Goal: Task Accomplishment & Management: Manage account settings

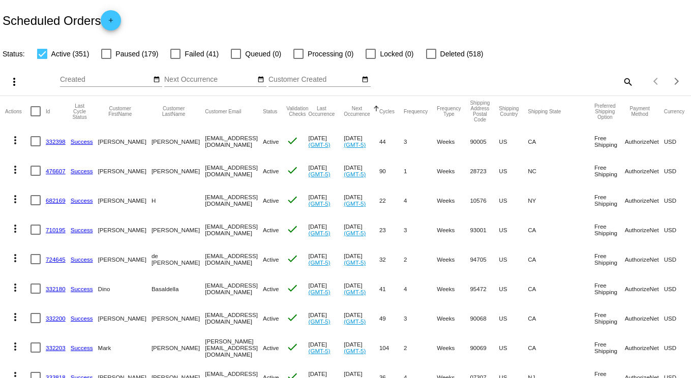
click at [622, 80] on mat-icon "search" at bounding box center [627, 82] width 12 height 16
click at [515, 76] on input "Search" at bounding box center [548, 80] width 172 height 8
type input "munjack"
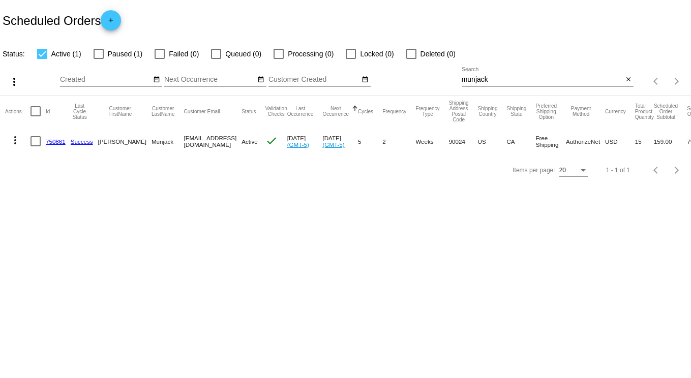
click at [52, 142] on link "750861" at bounding box center [56, 141] width 20 height 7
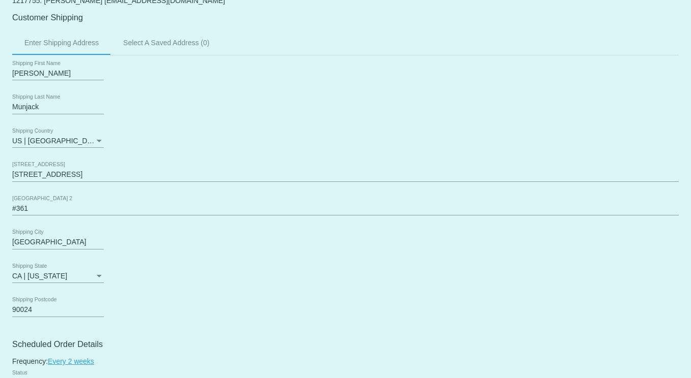
scroll to position [356, 0]
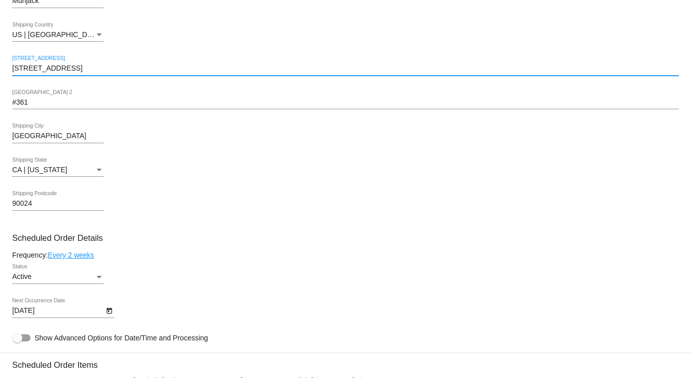
drag, startPoint x: 77, startPoint y: 74, endPoint x: -42, endPoint y: 53, distance: 121.3
click at [0, 53] on html "arrow_back Scheduled Order #750861 Active more_vert Last Processing Cycle ID: 7…" at bounding box center [345, 189] width 691 height 378
paste input "[STREET_ADDRESS]"
type input "[STREET_ADDRESS]"
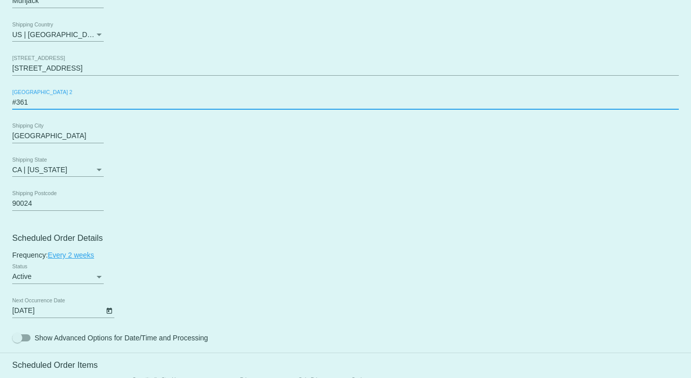
drag, startPoint x: 32, startPoint y: 105, endPoint x: -26, endPoint y: 102, distance: 58.0
click at [0, 102] on html "arrow_back Scheduled Order #750861 Active more_vert Last Processing Cycle ID: 7…" at bounding box center [345, 189] width 691 height 378
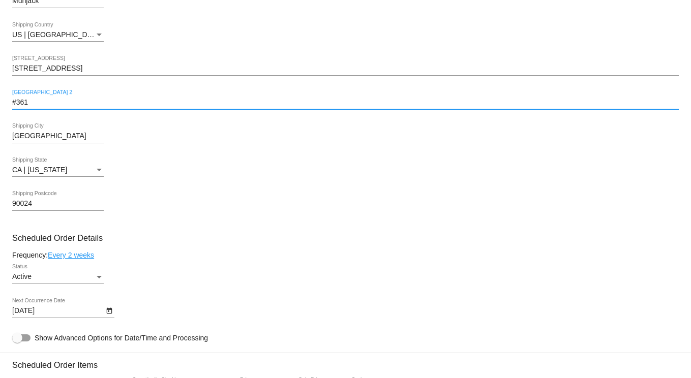
paste input "STE 106 NSH3711-"
type input "STE 106 NSH3711-1"
drag, startPoint x: 70, startPoint y: 139, endPoint x: -94, endPoint y: 126, distance: 163.8
click at [0, 126] on html "arrow_back Scheduled Order #750861 Active more_vert Last Processing Cycle ID: 7…" at bounding box center [345, 189] width 691 height 378
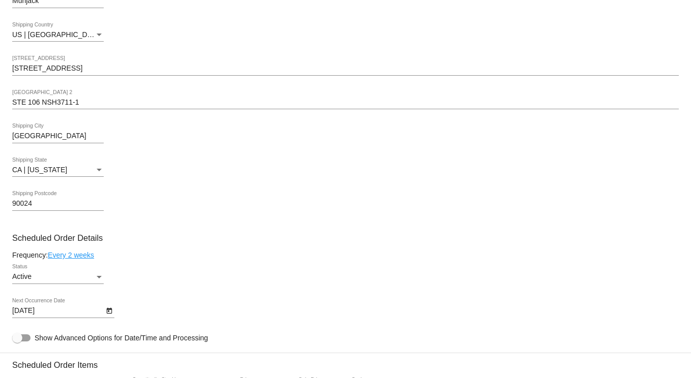
click at [68, 140] on input "[GEOGRAPHIC_DATA]" at bounding box center [58, 136] width 92 height 8
drag, startPoint x: 67, startPoint y: 140, endPoint x: -71, endPoint y: 117, distance: 140.2
click at [0, 117] on html "arrow_back Scheduled Order #750861 Active more_vert Last Processing Cycle ID: 7…" at bounding box center [345, 189] width 691 height 378
type input "Austin"
click at [139, 176] on div "CA | [US_STATE] Shipping State" at bounding box center [345, 171] width 667 height 29
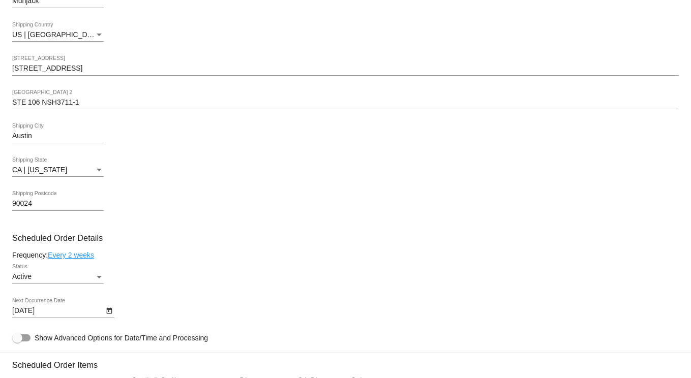
click at [89, 174] on div "CA | [US_STATE]" at bounding box center [53, 170] width 82 height 8
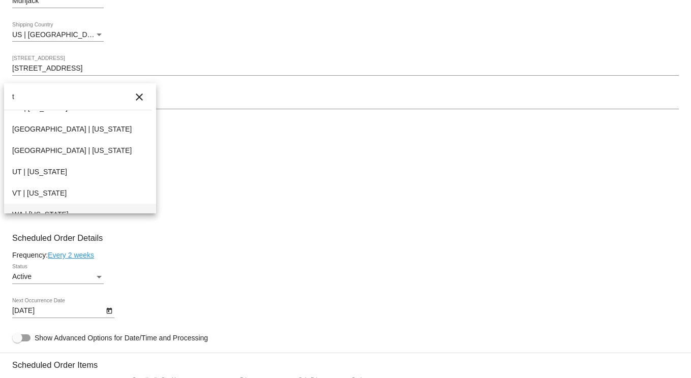
scroll to position [292, 0]
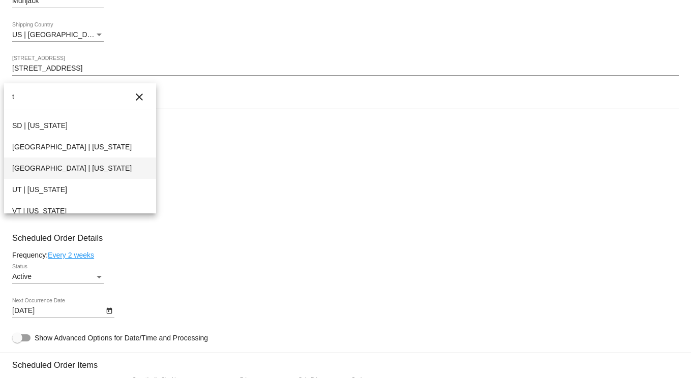
type input "t"
click at [36, 167] on span "[GEOGRAPHIC_DATA] | [US_STATE]" at bounding box center [80, 168] width 136 height 21
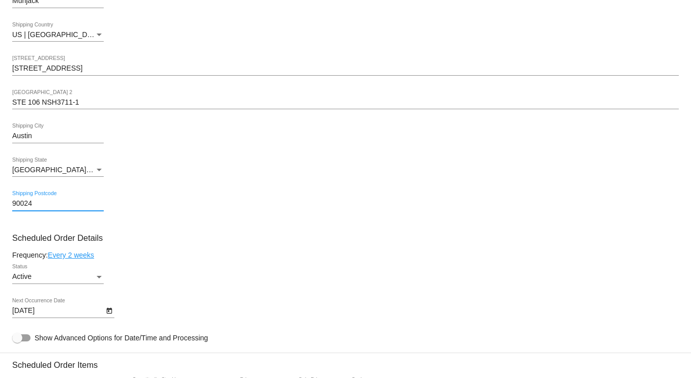
drag, startPoint x: 41, startPoint y: 205, endPoint x: -36, endPoint y: 197, distance: 77.2
click at [0, 197] on html "arrow_back Scheduled Order #750861 Active more_vert Last Processing Cycle ID: 7…" at bounding box center [345, 189] width 691 height 378
paste input "78758"
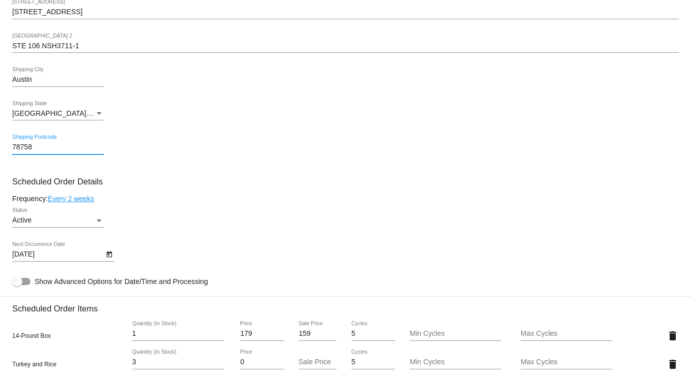
scroll to position [508, 0]
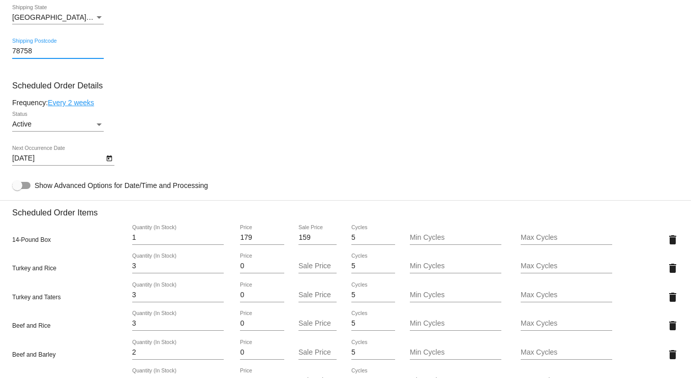
type input "78758"
click at [107, 163] on mat-card "Customer 1217755: [PERSON_NAME] [EMAIL_ADDRESS][DOMAIN_NAME] Customer Shipping …" at bounding box center [345, 287] width 691 height 1160
click at [109, 165] on icon "Open calendar" at bounding box center [109, 159] width 7 height 12
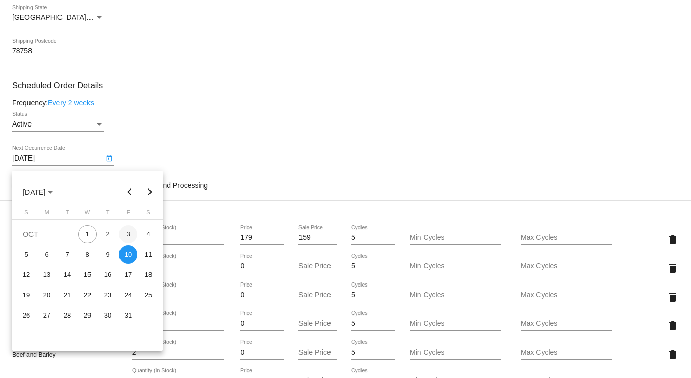
click at [129, 231] on div "3" at bounding box center [128, 234] width 18 height 18
type input "[DATE]"
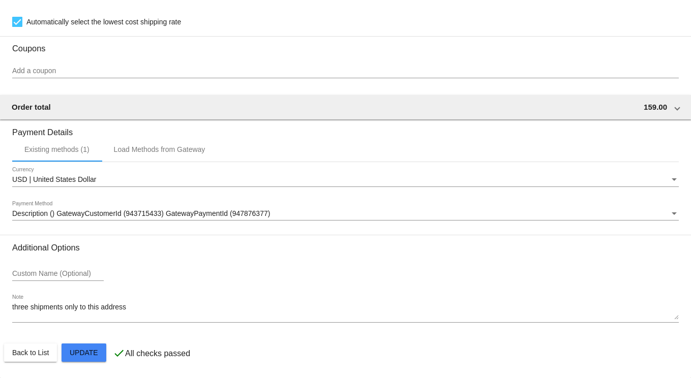
scroll to position [1005, 0]
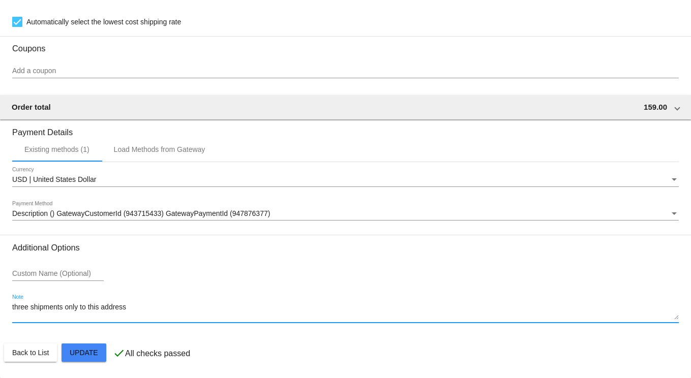
drag, startPoint x: 140, startPoint y: 306, endPoint x: -72, endPoint y: 294, distance: 212.9
click at [0, 294] on html "arrow_back Scheduled Order #750861 Active more_vert Last Processing Cycle ID: 7…" at bounding box center [345, 189] width 691 height 378
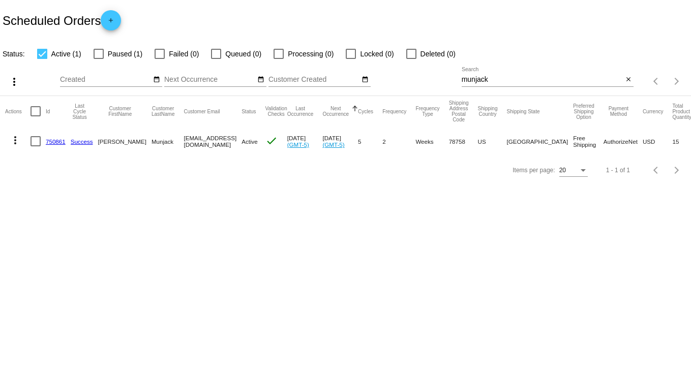
click at [57, 143] on link "750861" at bounding box center [56, 141] width 20 height 7
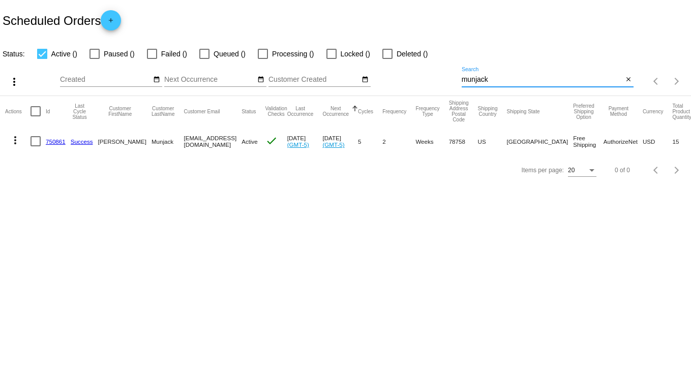
drag, startPoint x: 497, startPoint y: 76, endPoint x: 366, endPoint y: 47, distance: 134.4
click at [367, 47] on app-dashboard-scheduled-orders "Scheduled Orders add Status: Active () Paused () Failed () Queued () Processing…" at bounding box center [345, 92] width 691 height 185
type input "[PERSON_NAME]"
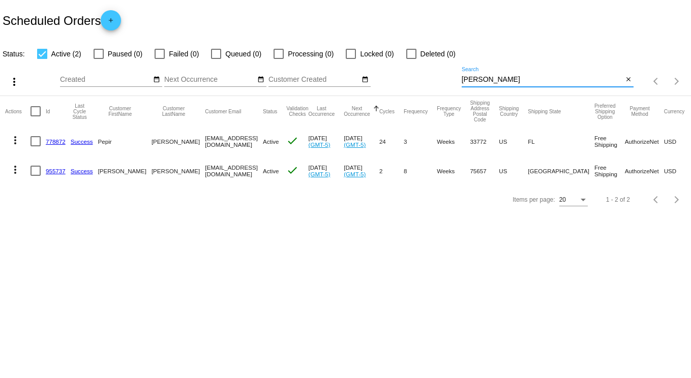
click at [52, 172] on link "955737" at bounding box center [56, 171] width 20 height 7
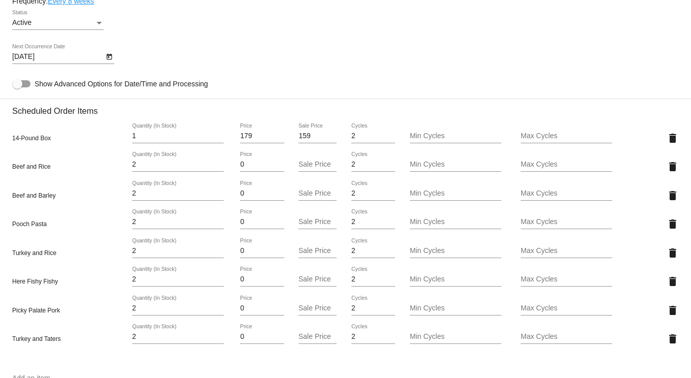
scroll to position [559, 0]
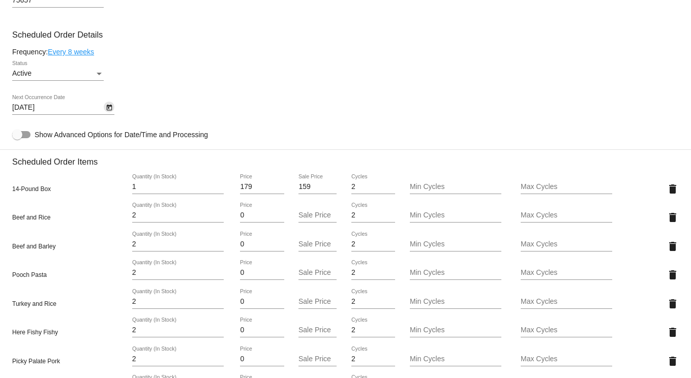
click at [108, 111] on icon "Open calendar" at bounding box center [109, 108] width 6 height 6
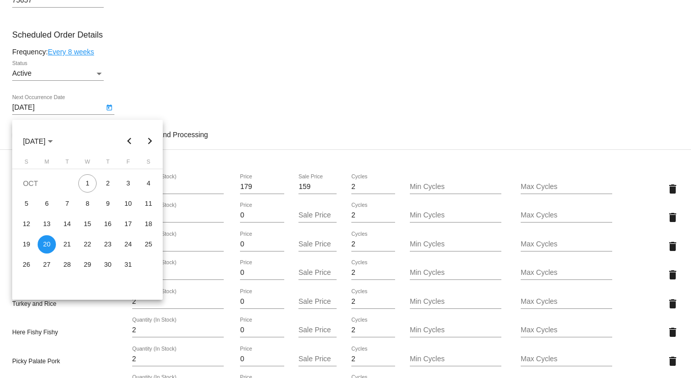
click at [130, 224] on div "17" at bounding box center [128, 224] width 18 height 18
type input "[DATE]"
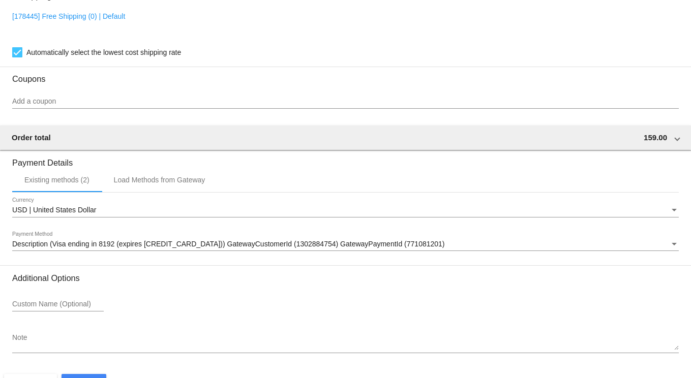
scroll to position [1062, 0]
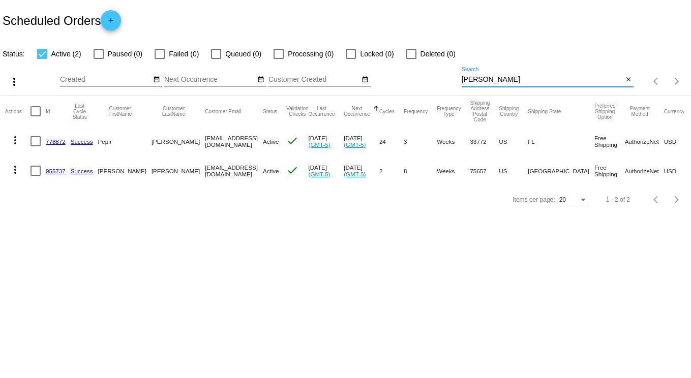
drag, startPoint x: 508, startPoint y: 81, endPoint x: 333, endPoint y: 67, distance: 175.5
click at [333, 67] on div "more_vert Oct Jan Feb Mar [DATE]" at bounding box center [345, 78] width 691 height 36
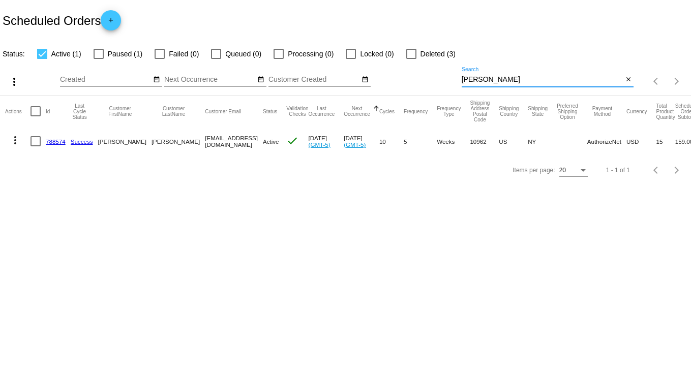
click at [16, 138] on mat-icon "more_vert" at bounding box center [15, 140] width 12 height 12
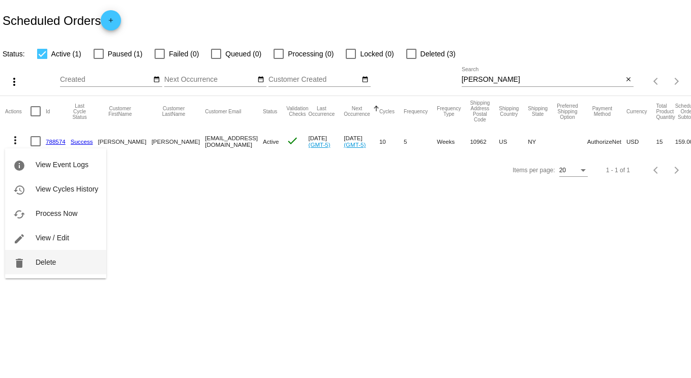
click at [59, 261] on button "delete Delete" at bounding box center [55, 262] width 101 height 24
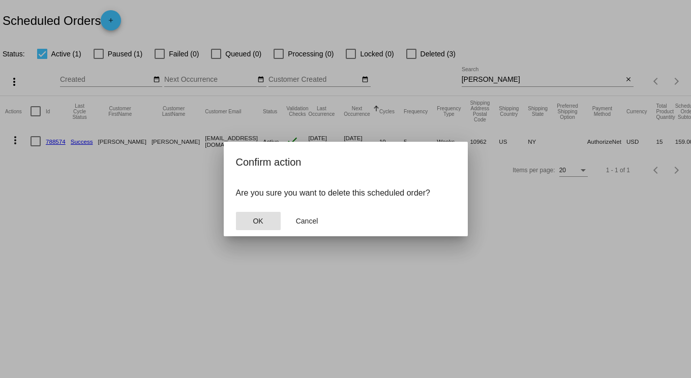
click at [261, 222] on span "OK" at bounding box center [258, 221] width 10 height 8
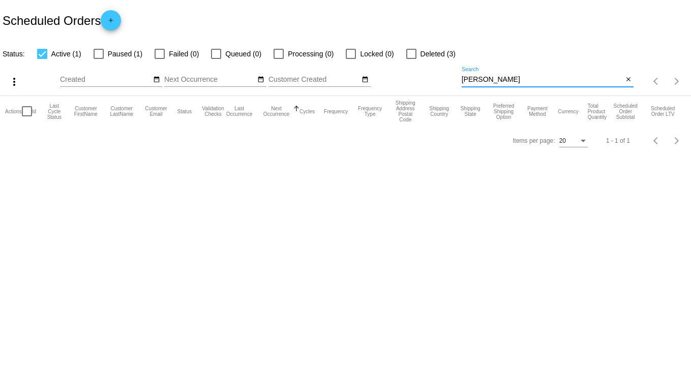
drag, startPoint x: 495, startPoint y: 76, endPoint x: 343, endPoint y: 68, distance: 151.8
click at [343, 68] on div "more_vert Oct Jan Feb Mar [DATE]" at bounding box center [345, 78] width 691 height 36
type input "[PERSON_NAME]"
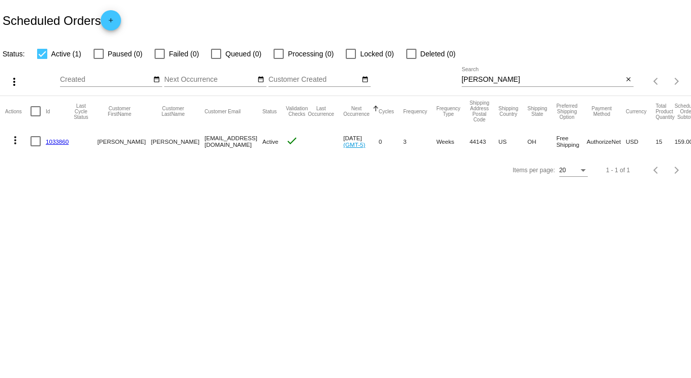
click at [57, 140] on link "1033860" at bounding box center [57, 141] width 23 height 7
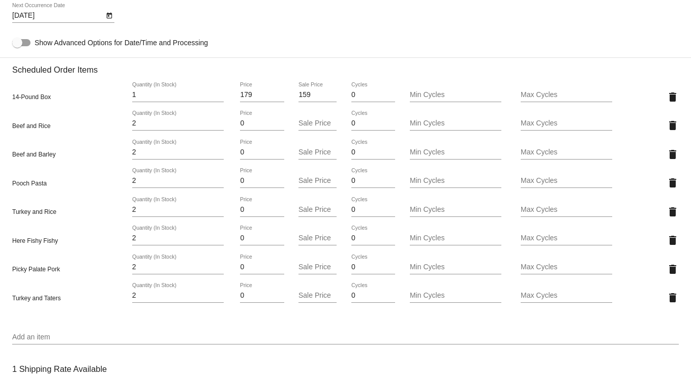
scroll to position [712, 0]
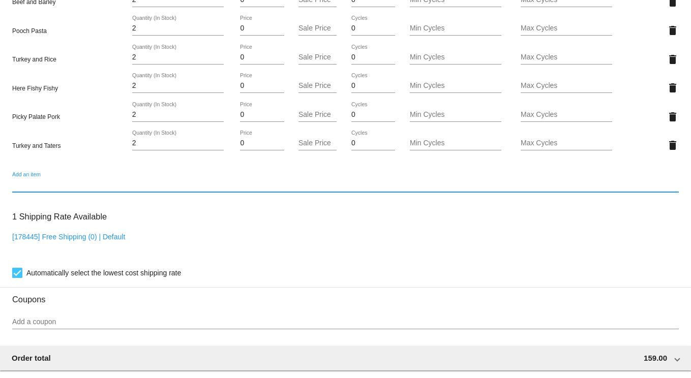
click at [36, 189] on input "Add an item" at bounding box center [345, 185] width 667 height 8
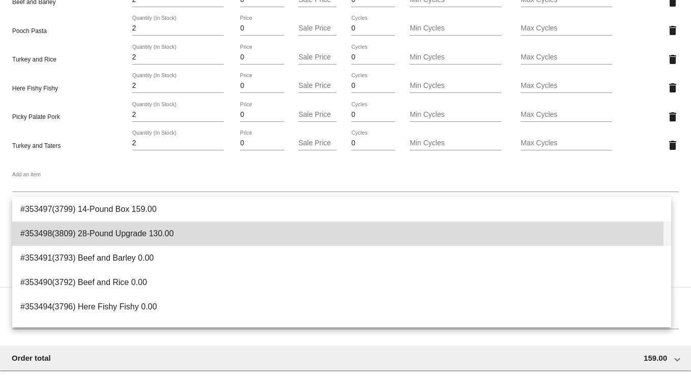
click at [43, 230] on span "#353498(3809) 28-Pound Upgrade 130.00" at bounding box center [341, 234] width 643 height 24
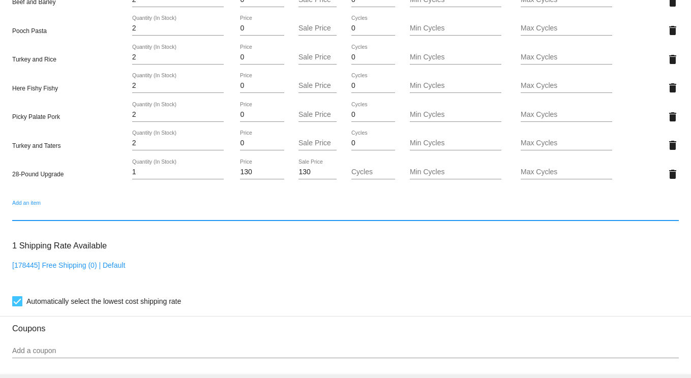
scroll to position [610, 0]
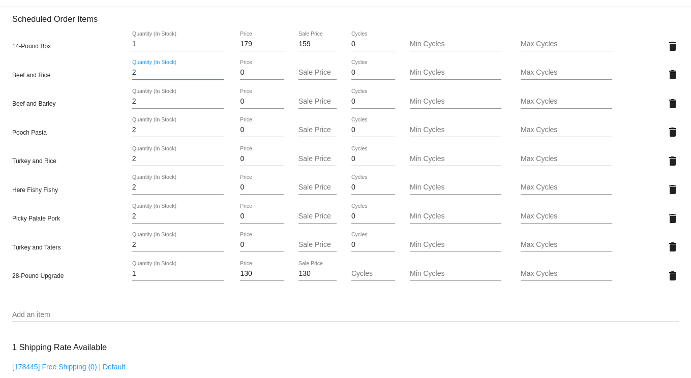
drag, startPoint x: 138, startPoint y: 78, endPoint x: 54, endPoint y: 71, distance: 83.7
click at [73, 74] on div "Beef and Rice 2 Quantity (In Stock) 0 Price Sale Price 0 Cycles Min Cycles Max …" at bounding box center [345, 74] width 667 height 29
type input "4"
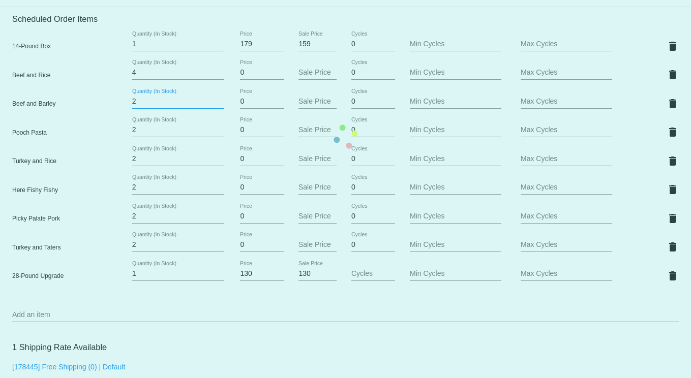
drag, startPoint x: 143, startPoint y: 108, endPoint x: 99, endPoint y: 99, distance: 45.2
click at [99, 99] on mat-card "Customer 7156295: [PERSON_NAME] [PERSON_NAME][EMAIL_ADDRESS][DOMAIN_NAME] Custo…" at bounding box center [345, 137] width 691 height 1247
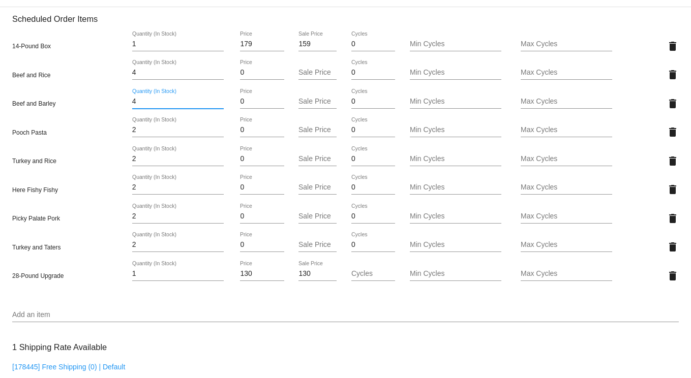
type input "4"
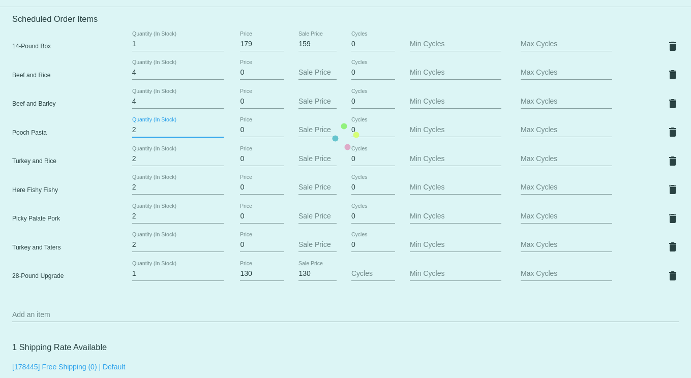
drag, startPoint x: 137, startPoint y: 134, endPoint x: 105, endPoint y: 131, distance: 32.1
click at [105, 131] on mat-card "Customer 7156295: [PERSON_NAME] [PERSON_NAME][EMAIL_ADDRESS][DOMAIN_NAME] Custo…" at bounding box center [345, 137] width 691 height 1247
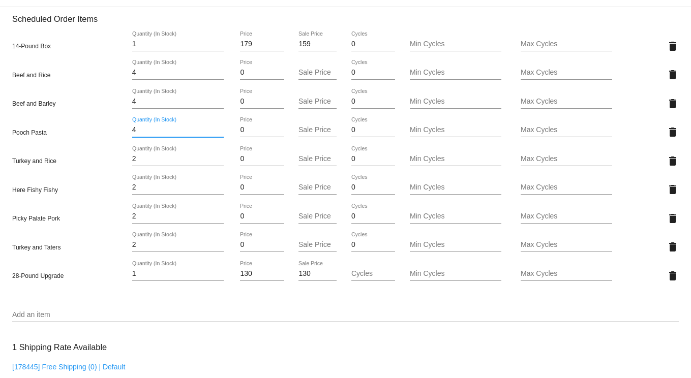
type input "4"
drag, startPoint x: 138, startPoint y: 164, endPoint x: 109, endPoint y: 161, distance: 28.7
click at [111, 160] on mat-card "Customer 7156295: [PERSON_NAME] [PERSON_NAME][EMAIL_ADDRESS][DOMAIN_NAME] Custo…" at bounding box center [345, 137] width 691 height 1247
type input "4"
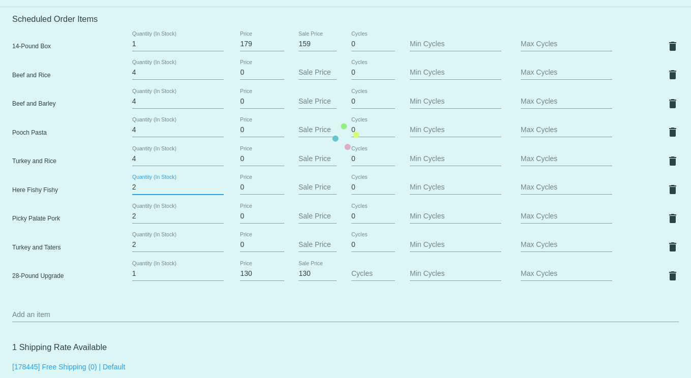
drag, startPoint x: 126, startPoint y: 190, endPoint x: 97, endPoint y: 189, distance: 29.0
click at [97, 189] on mat-card "Customer 7156295: [PERSON_NAME] [PERSON_NAME][EMAIL_ADDRESS][DOMAIN_NAME] Custo…" at bounding box center [345, 137] width 691 height 1247
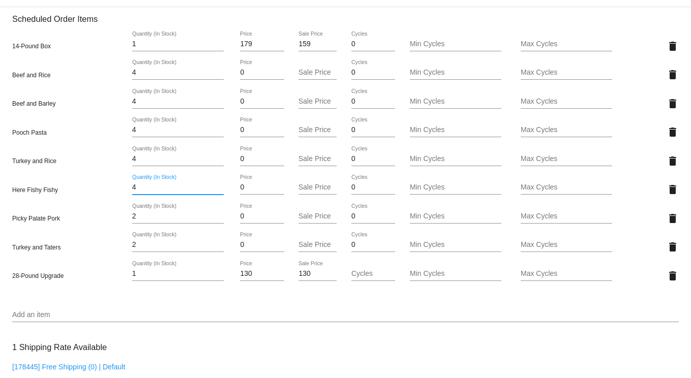
type input "4"
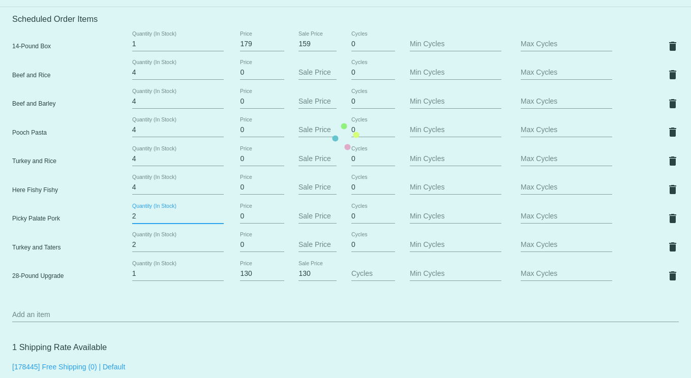
drag, startPoint x: 142, startPoint y: 220, endPoint x: 122, endPoint y: 219, distance: 20.9
click at [124, 219] on mat-card "Customer 7156295: [PERSON_NAME] [PERSON_NAME][EMAIL_ADDRESS][DOMAIN_NAME] Custo…" at bounding box center [345, 137] width 691 height 1247
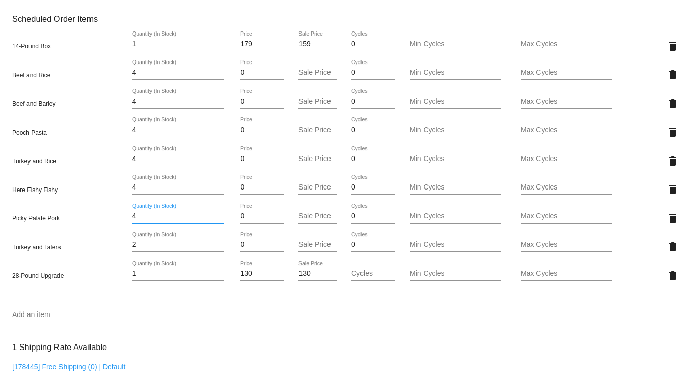
type input "4"
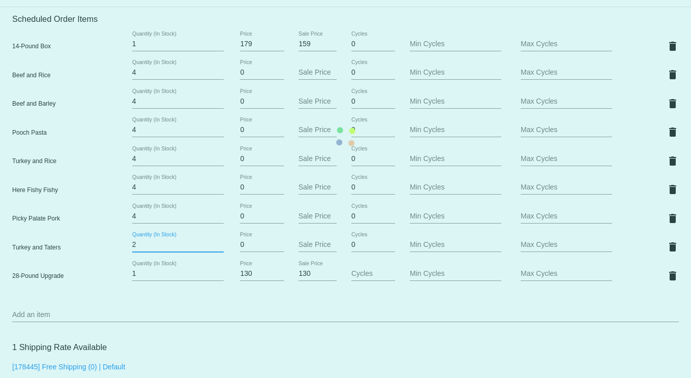
drag, startPoint x: 137, startPoint y: 252, endPoint x: 93, endPoint y: 247, distance: 44.5
click at [92, 246] on mat-card "Customer 7156295: [PERSON_NAME] [PERSON_NAME][EMAIL_ADDRESS][DOMAIN_NAME] Custo…" at bounding box center [345, 137] width 691 height 1247
type input "4"
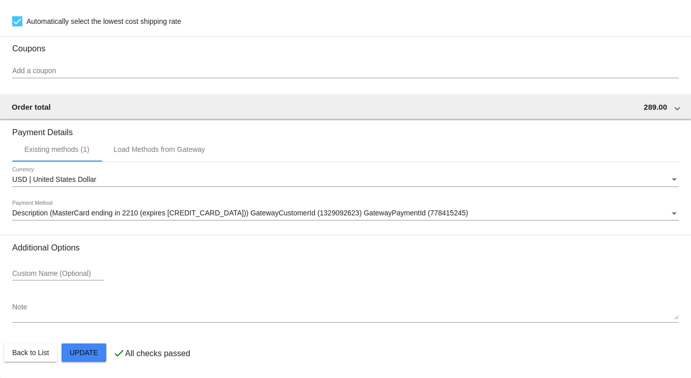
scroll to position [999, 0]
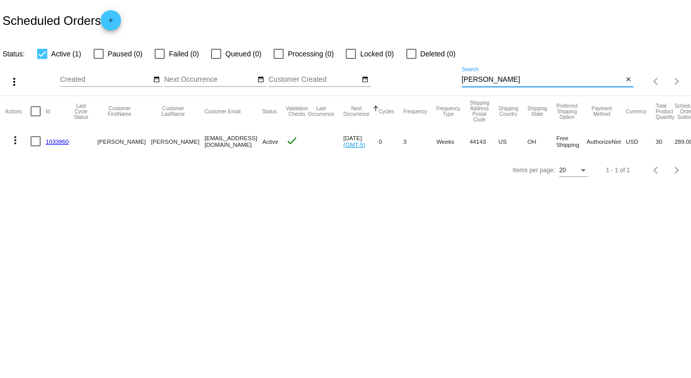
drag, startPoint x: 503, startPoint y: 79, endPoint x: 281, endPoint y: 73, distance: 222.3
click at [288, 74] on div "more_vert Oct Jan Feb Mar [DATE]" at bounding box center [345, 78] width 691 height 36
type input "witkoff"
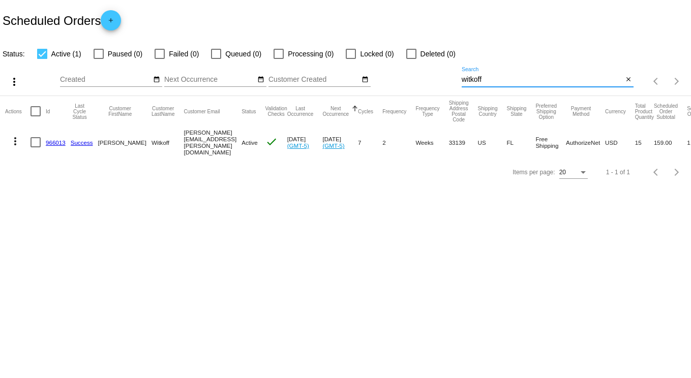
click at [53, 139] on link "966013" at bounding box center [56, 142] width 20 height 7
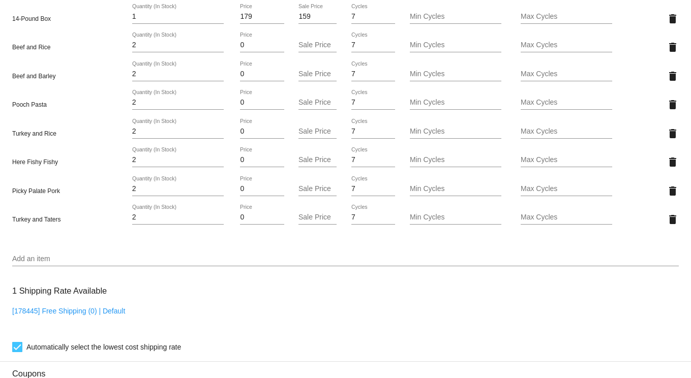
scroll to position [712, 0]
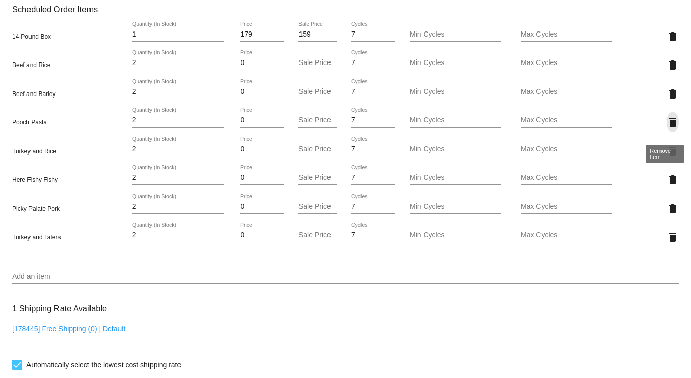
click at [669, 126] on mat-icon "delete" at bounding box center [673, 122] width 12 height 12
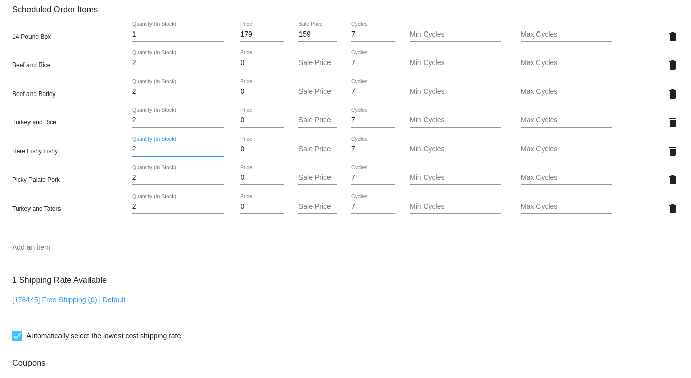
drag, startPoint x: 139, startPoint y: 155, endPoint x: 103, endPoint y: 143, distance: 38.0
click at [103, 143] on div "Here Fishy Fishy 2 Quantity (In Stock) 0 Price Sale Price 7 Cycles Min Cycles M…" at bounding box center [345, 151] width 667 height 29
type input "4"
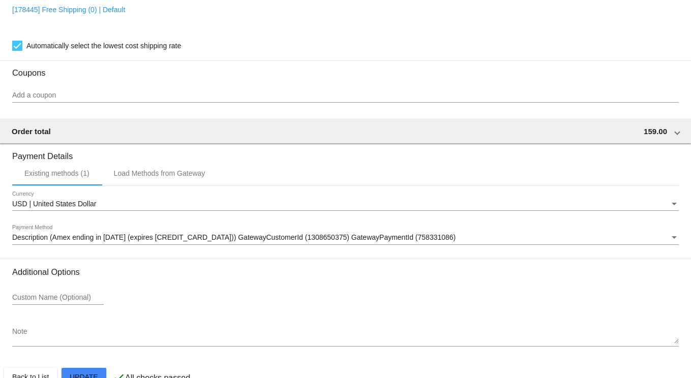
scroll to position [1034, 0]
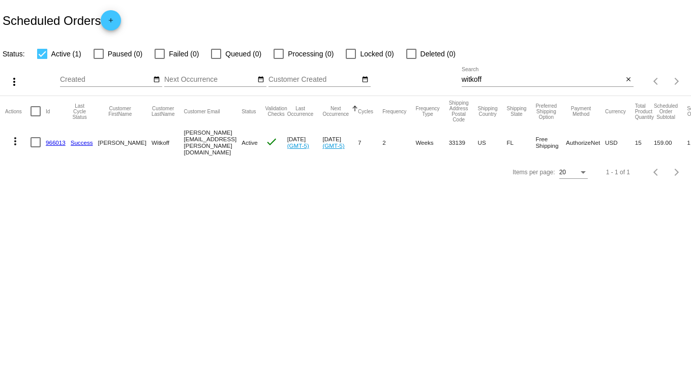
click at [58, 140] on link "966013" at bounding box center [56, 142] width 20 height 7
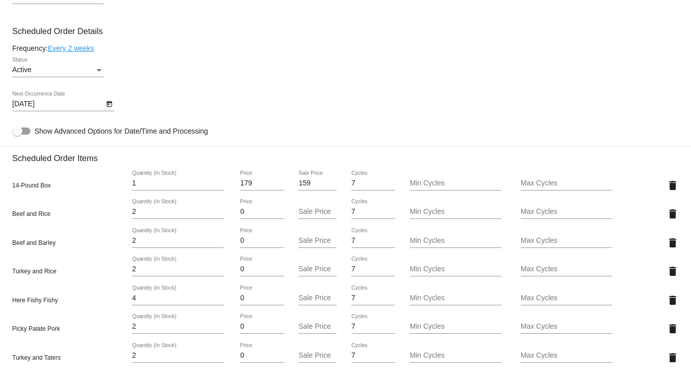
scroll to position [458, 0]
